Goal: Communication & Community: Answer question/provide support

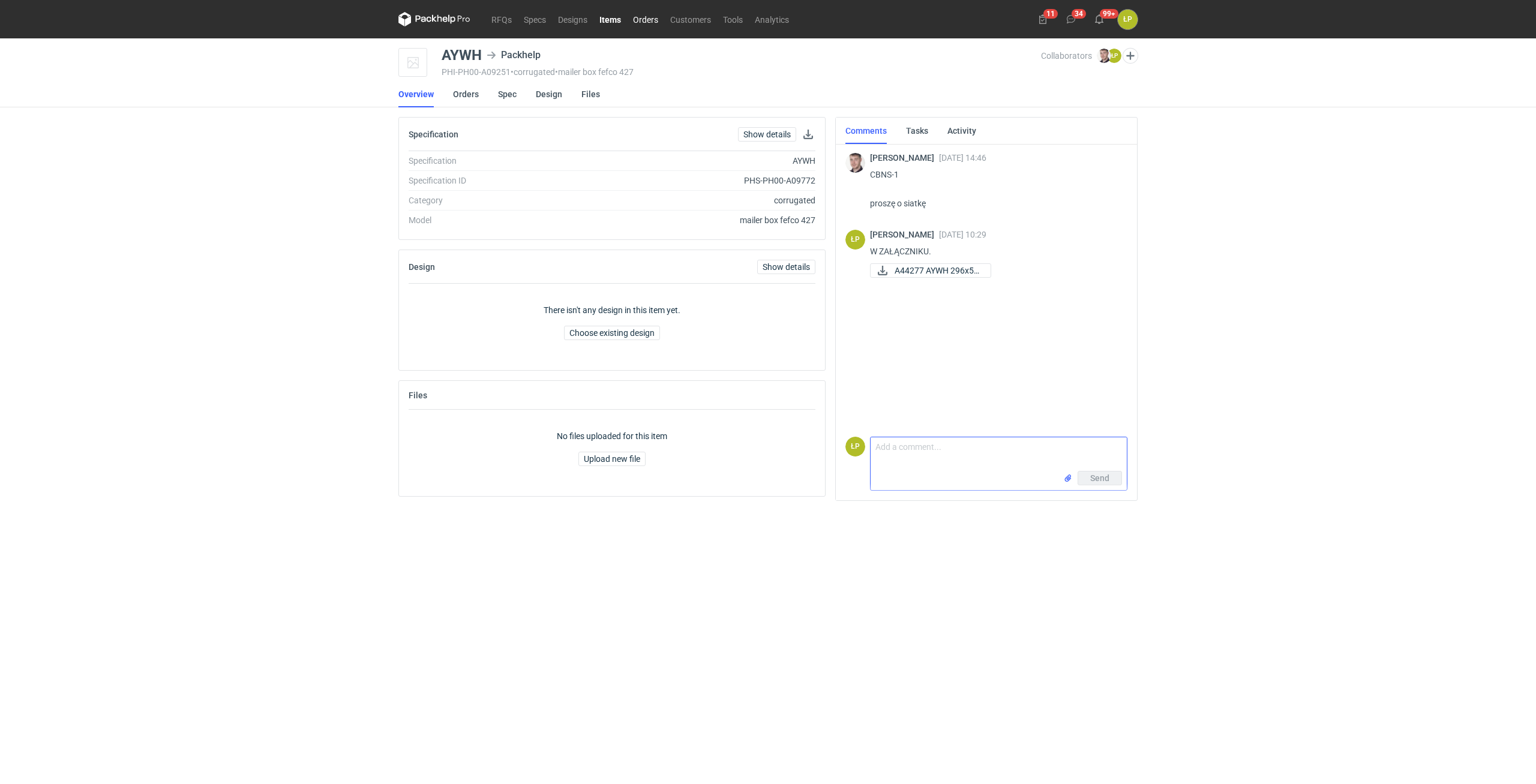
click at [638, 15] on link "Orders" at bounding box center [646, 19] width 37 height 14
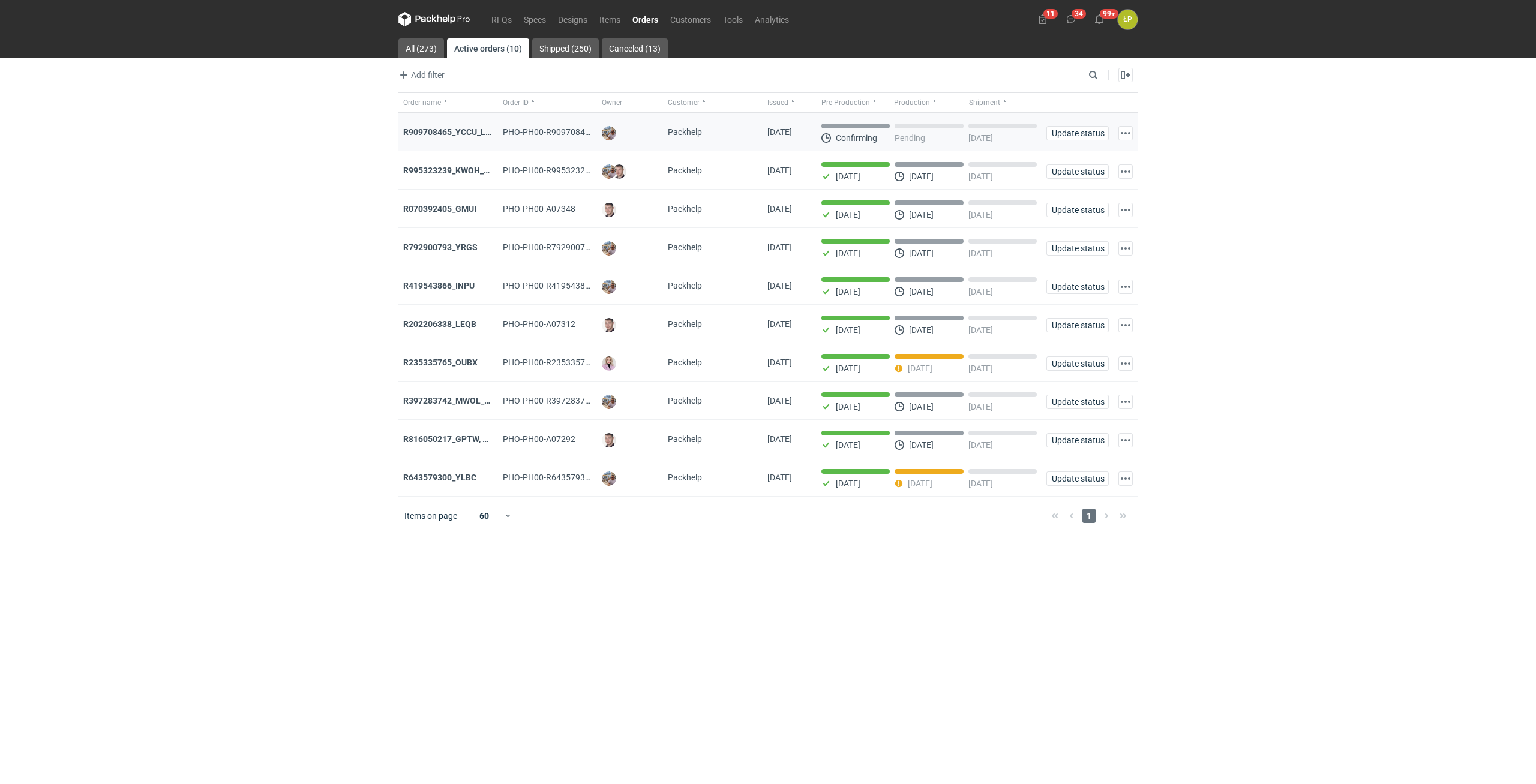
click at [453, 127] on strong "R909708465_YCCU_LQIN" at bounding box center [451, 132] width 97 height 10
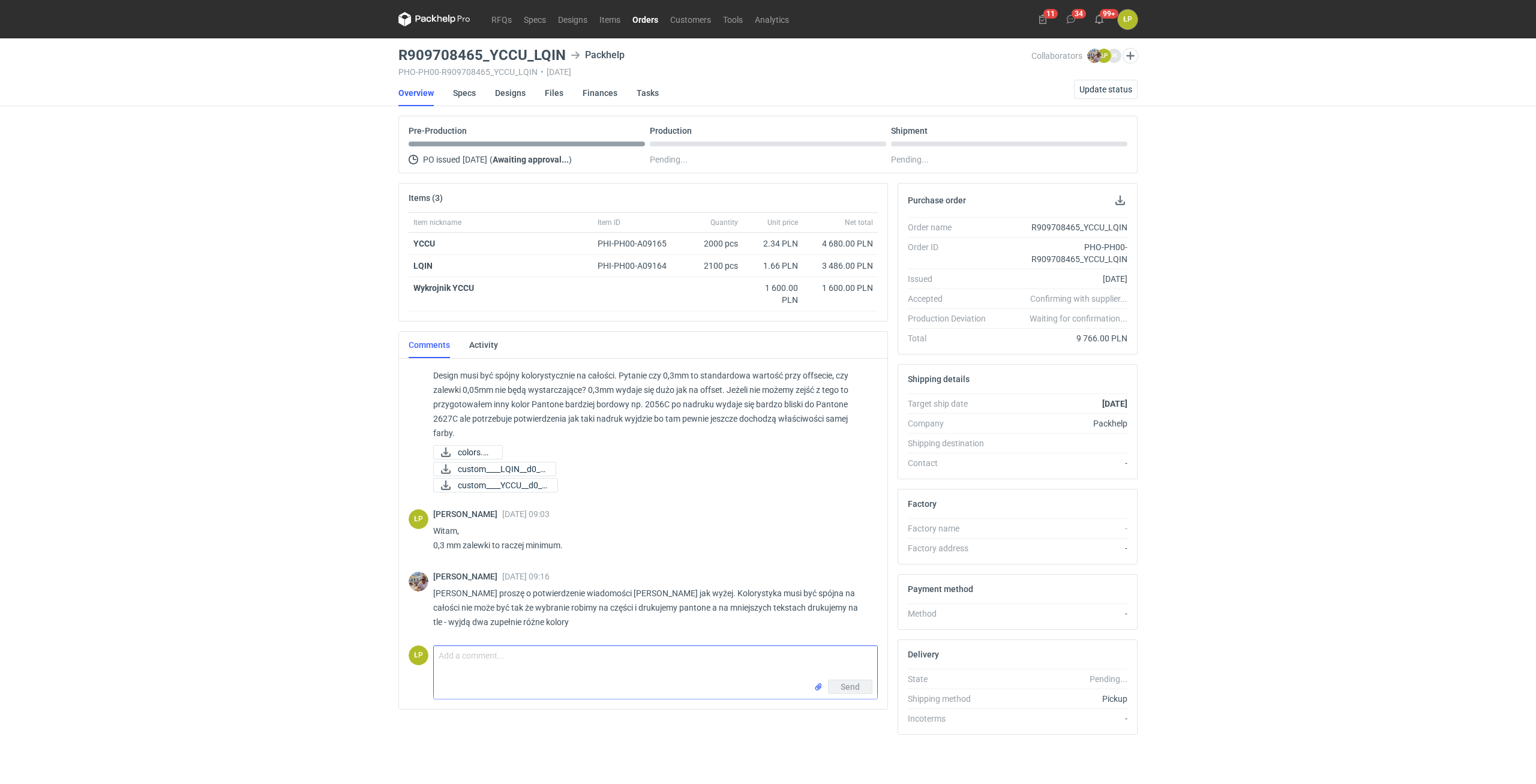
click at [599, 671] on textarea "Comment message" at bounding box center [656, 663] width 443 height 33
paste textarea "Witam, 0,05 to za mało na naszą maszynę. Zalewki, które stosujemy to 0,3. Możem…"
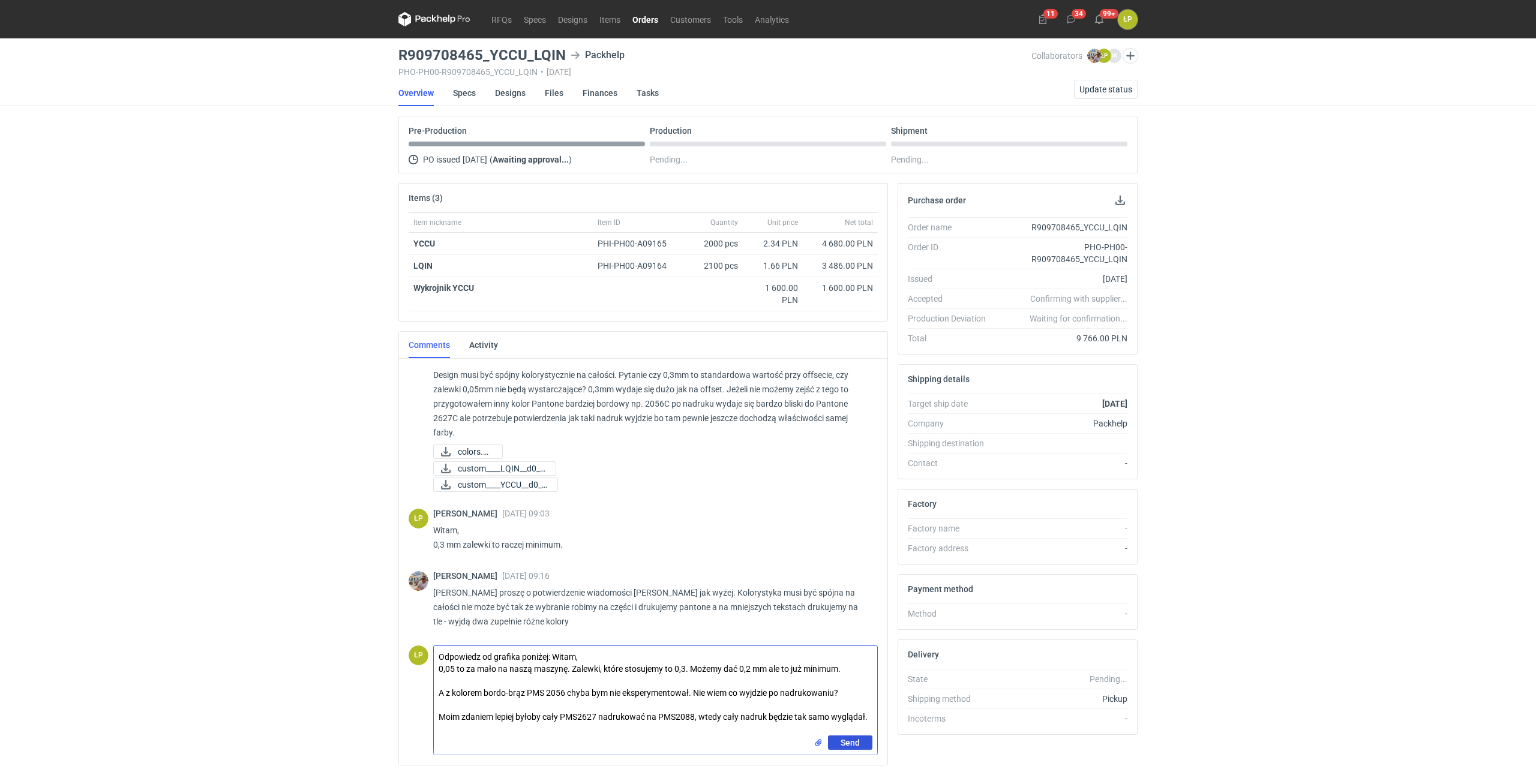
type textarea "Odpowiedz od grafika poniżej: Witam, 0,05 to za mało na naszą maszynę. Zalewki,…"
click at [837, 742] on button "Send" at bounding box center [851, 742] width 45 height 14
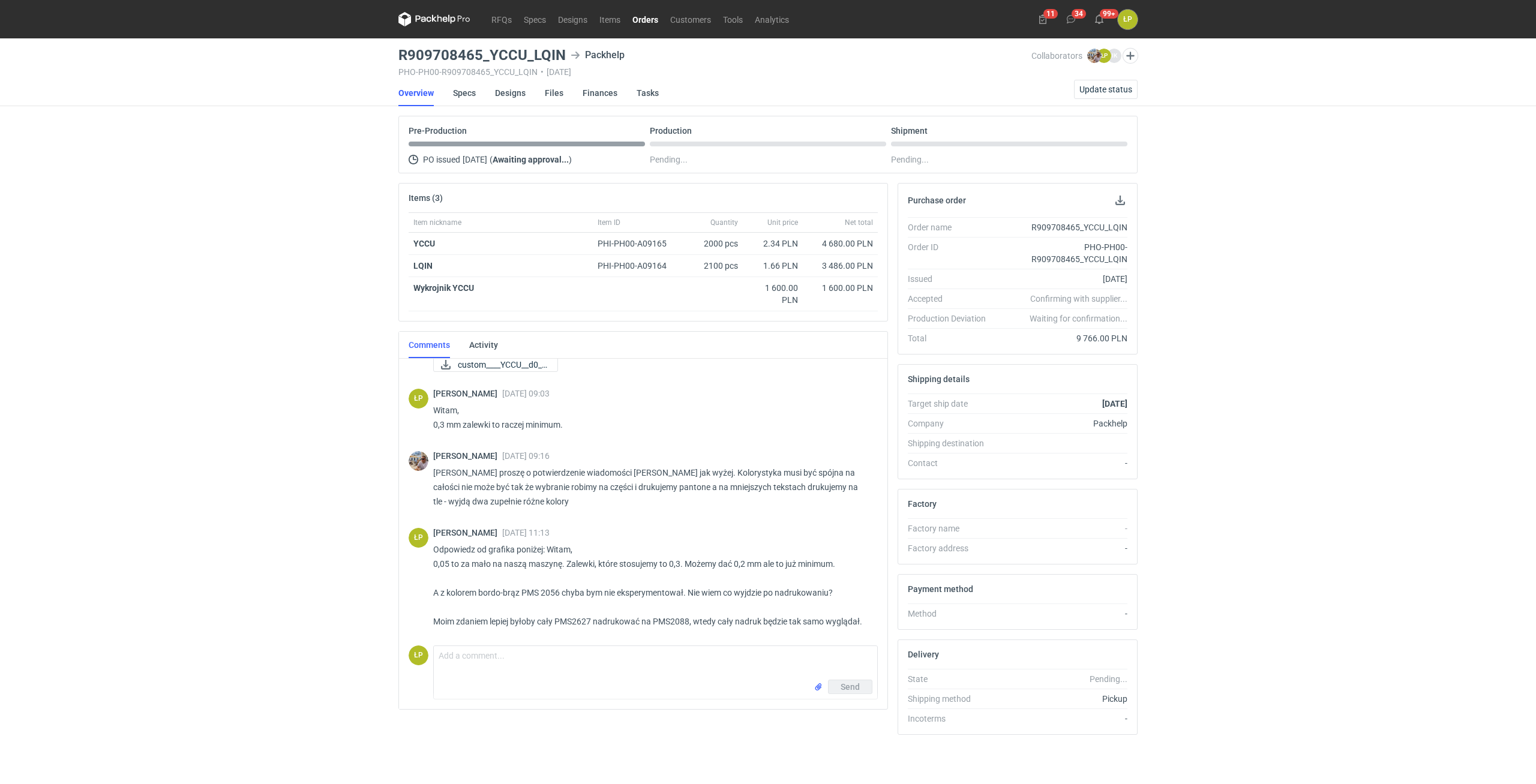
scroll to position [731, 0]
